Goal: Information Seeking & Learning: Learn about a topic

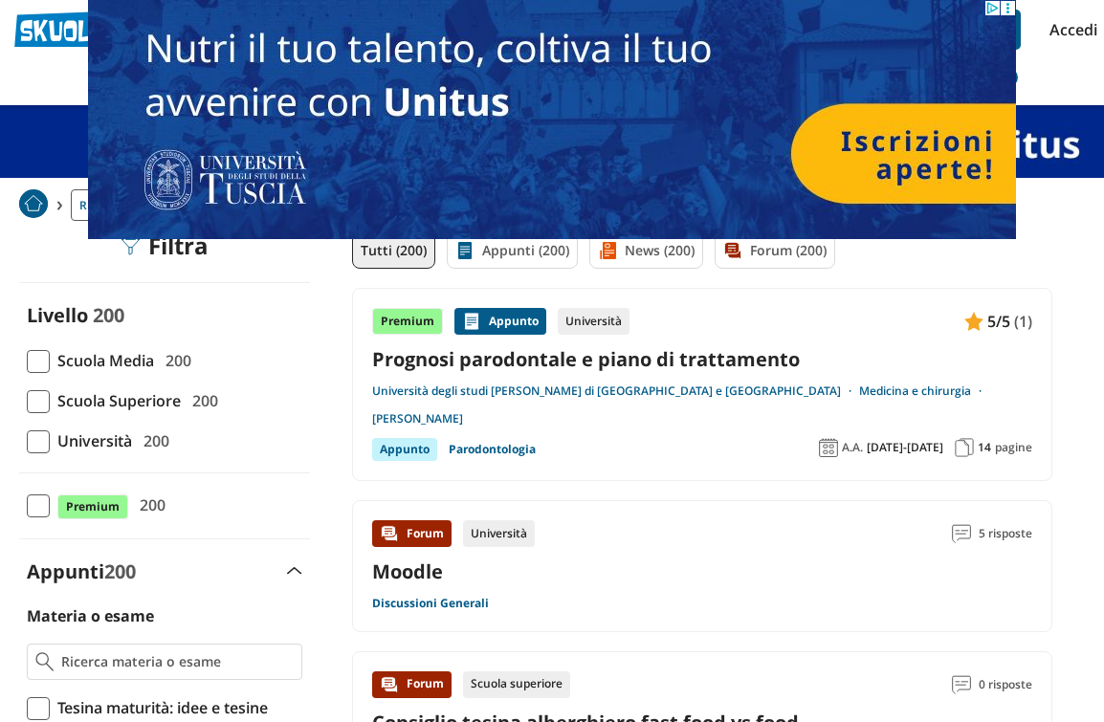
scroll to position [41, 0]
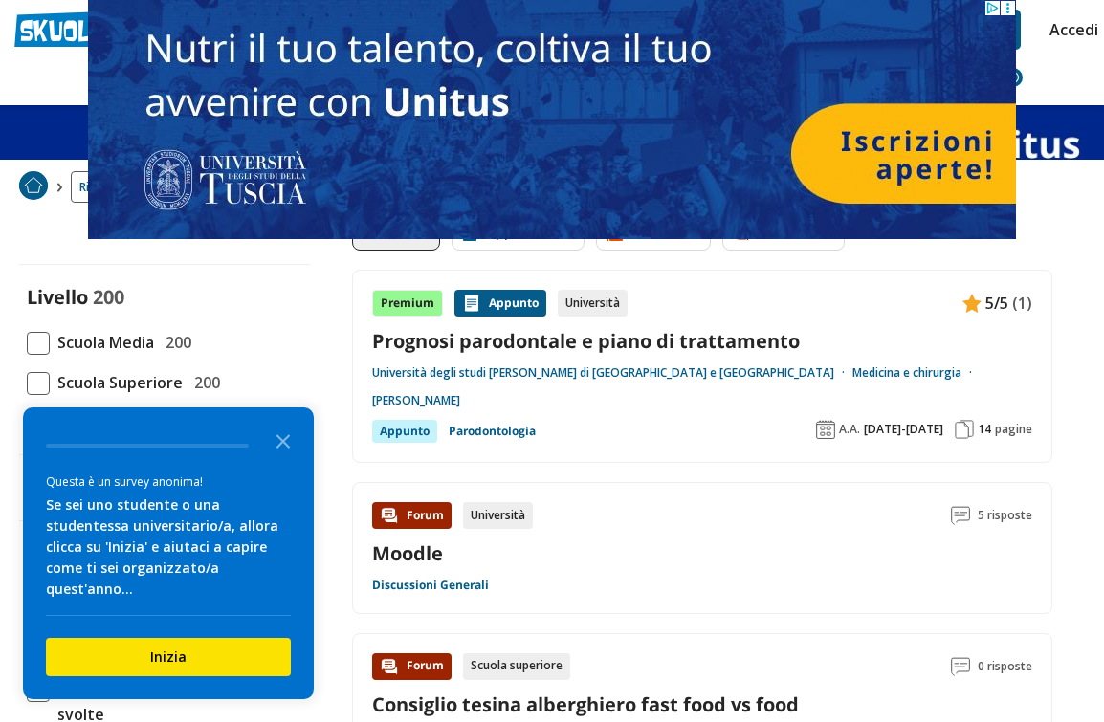
click at [48, 341] on span at bounding box center [38, 343] width 23 height 23
click at [27, 343] on input "Scuola Media 200" at bounding box center [27, 343] width 0 height 0
checkbox input "true"
click at [277, 459] on icon "Close the survey" at bounding box center [283, 440] width 38 height 38
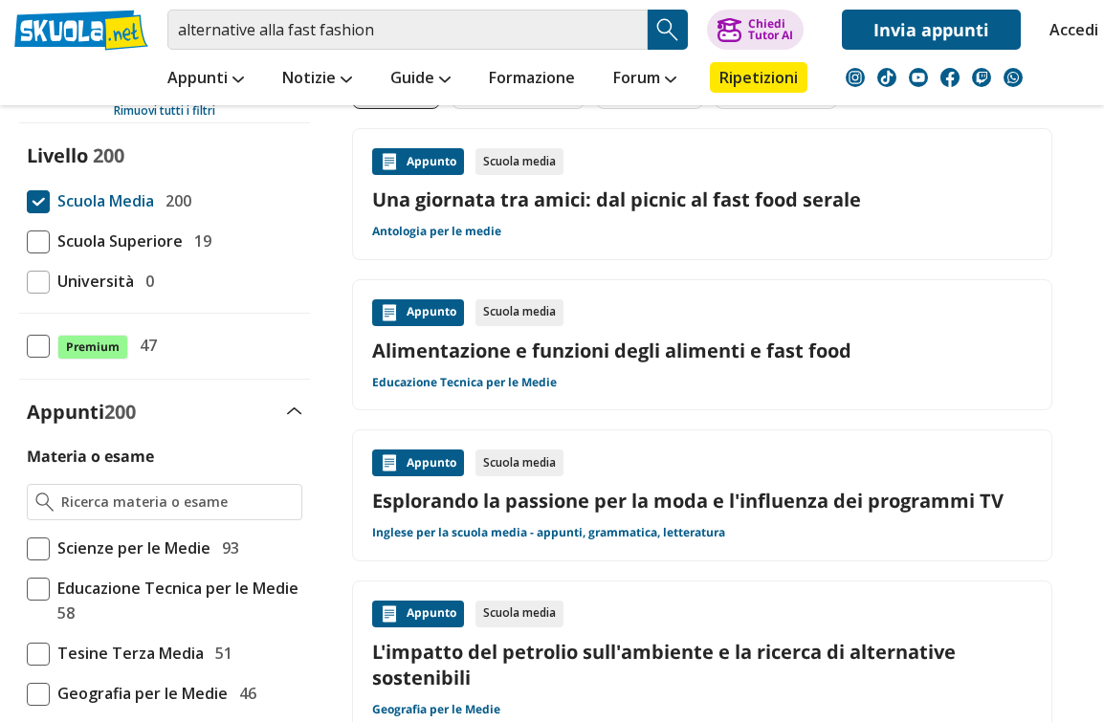
scroll to position [167, 0]
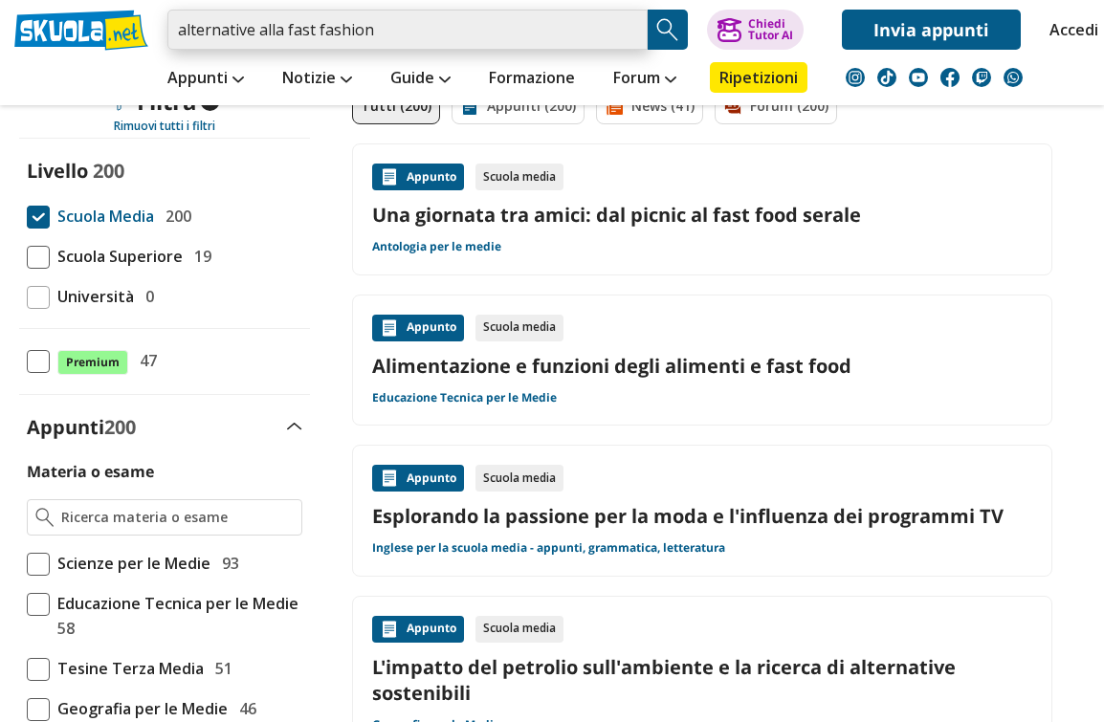
click at [437, 18] on input "alternative alla fast fashion" at bounding box center [407, 30] width 480 height 40
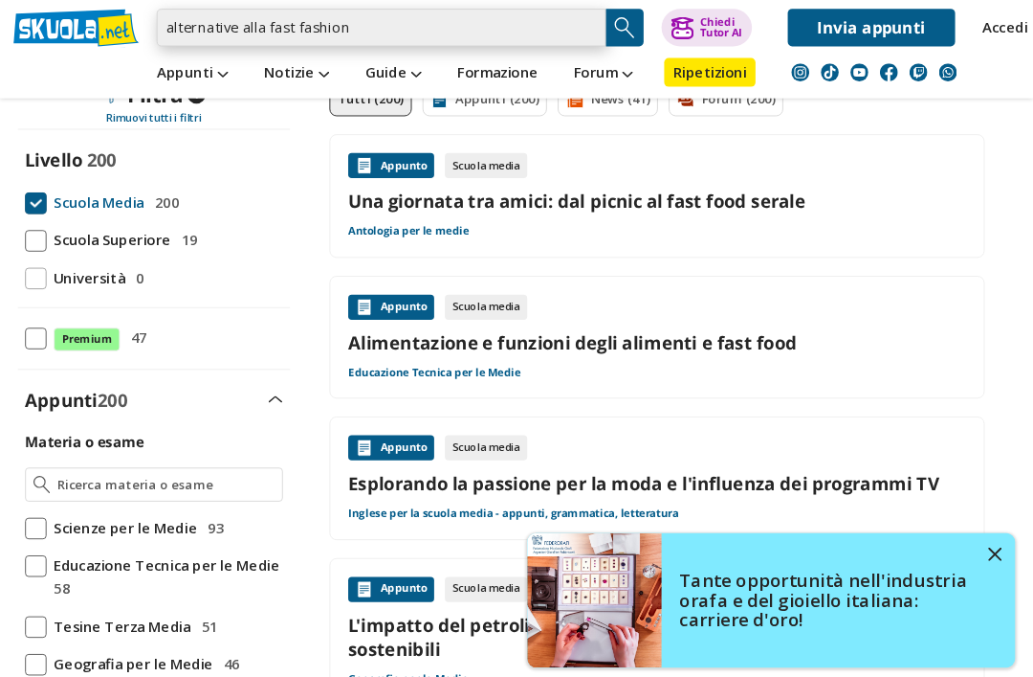
scroll to position [202, 35]
